Goal: Find specific page/section

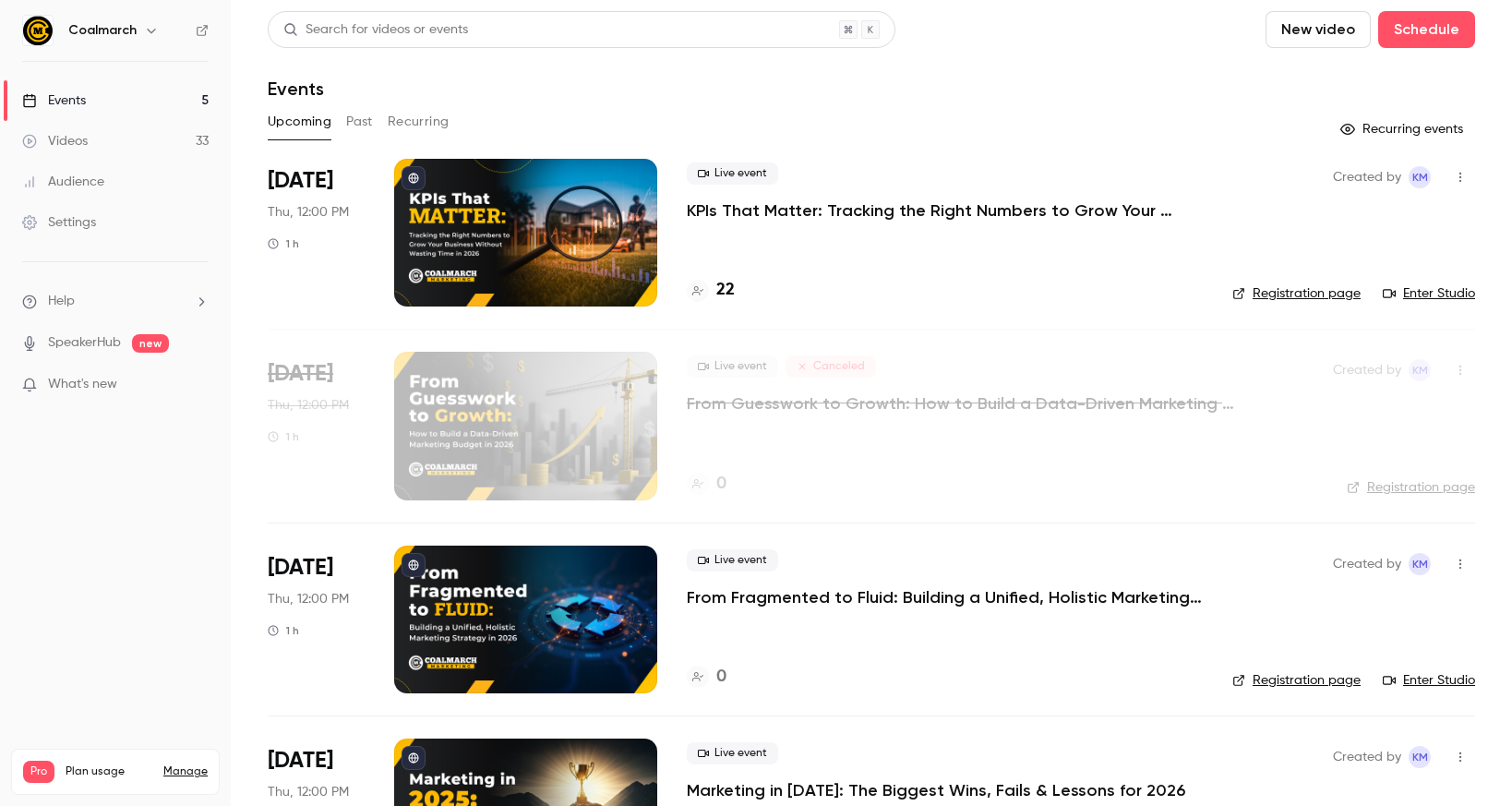
click at [717, 290] on h4 "22" at bounding box center [725, 290] width 19 height 25
